Goal: Information Seeking & Learning: Learn about a topic

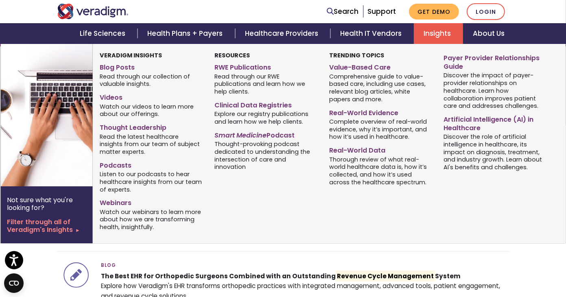
click at [425, 32] on link "Insights" at bounding box center [438, 33] width 49 height 21
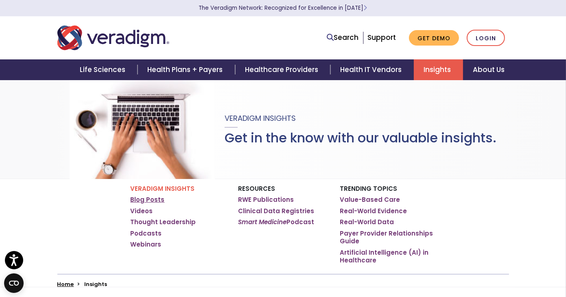
click at [145, 198] on link "Blog Posts" at bounding box center [148, 200] width 34 height 8
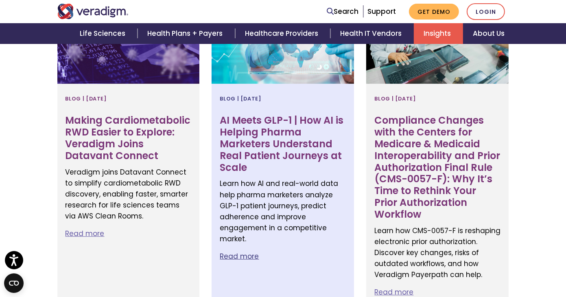
scroll to position [407, 0]
click at [226, 251] on link "Read more" at bounding box center [239, 256] width 39 height 10
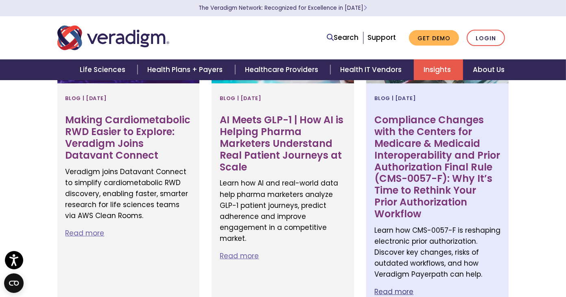
click at [413, 287] on link "Read more" at bounding box center [393, 292] width 39 height 10
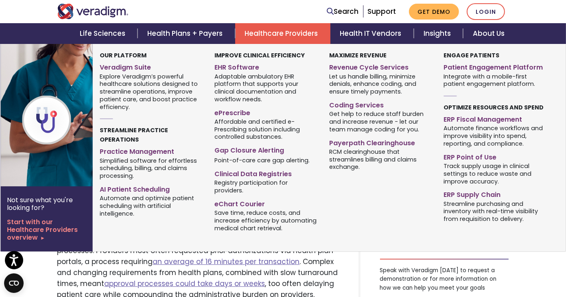
scroll to position [163, 0]
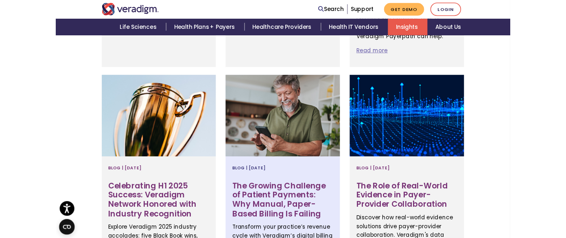
scroll to position [651, 0]
